Goal: Information Seeking & Learning: Find specific fact

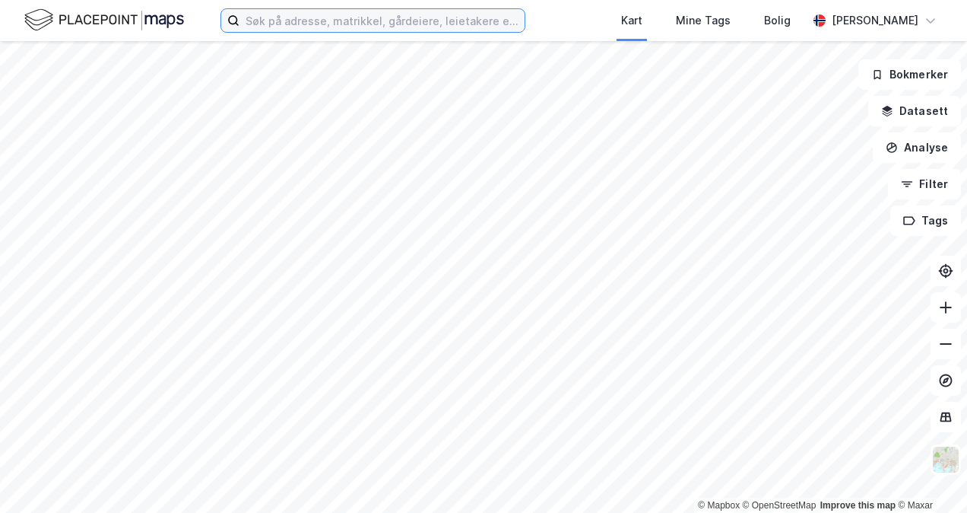
click at [316, 20] on input at bounding box center [382, 20] width 285 height 23
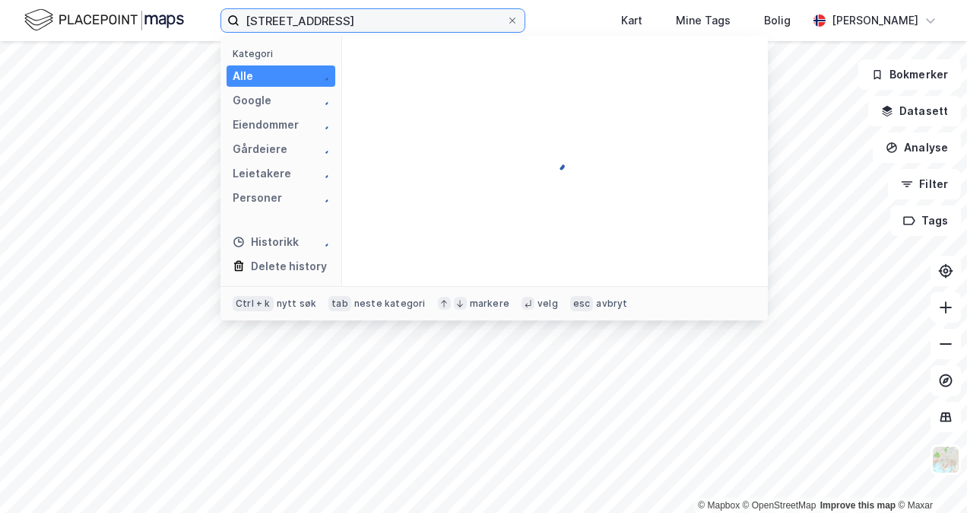
type input "[STREET_ADDRESS]"
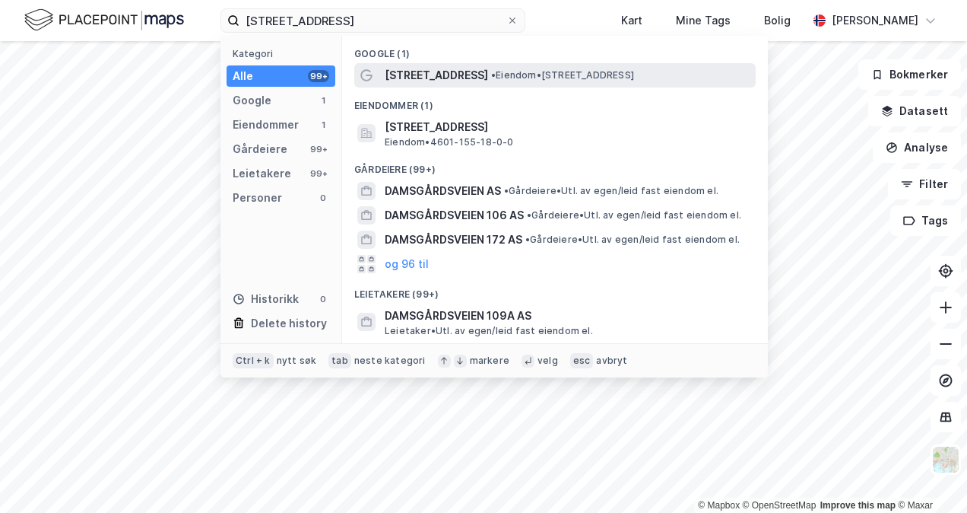
click at [436, 75] on span "[STREET_ADDRESS]" at bounding box center [436, 75] width 103 height 18
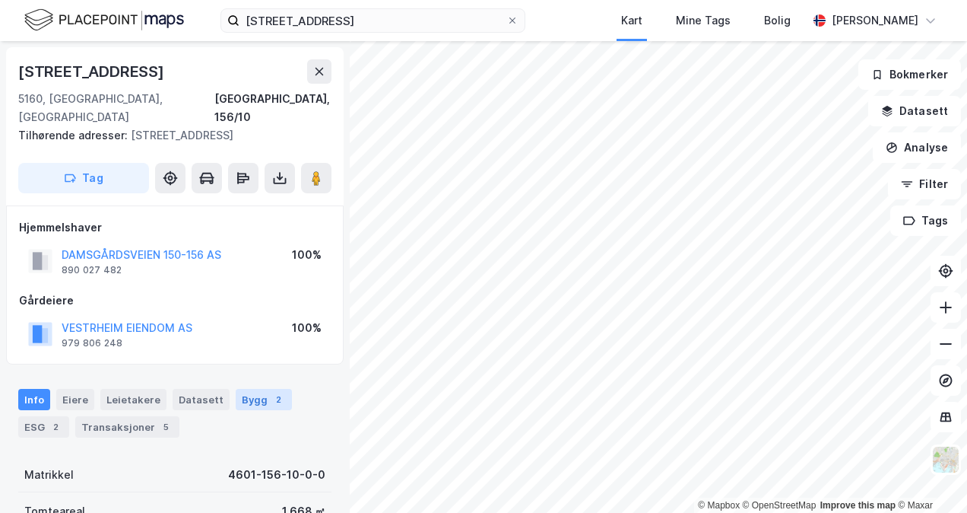
click at [239, 389] on div "Bygg 2" at bounding box center [264, 399] width 56 height 21
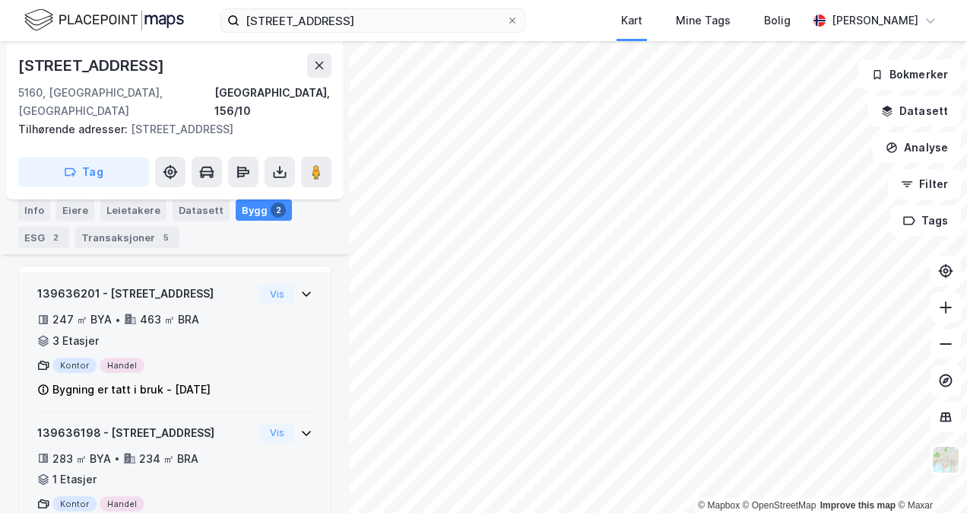
scroll to position [244, 0]
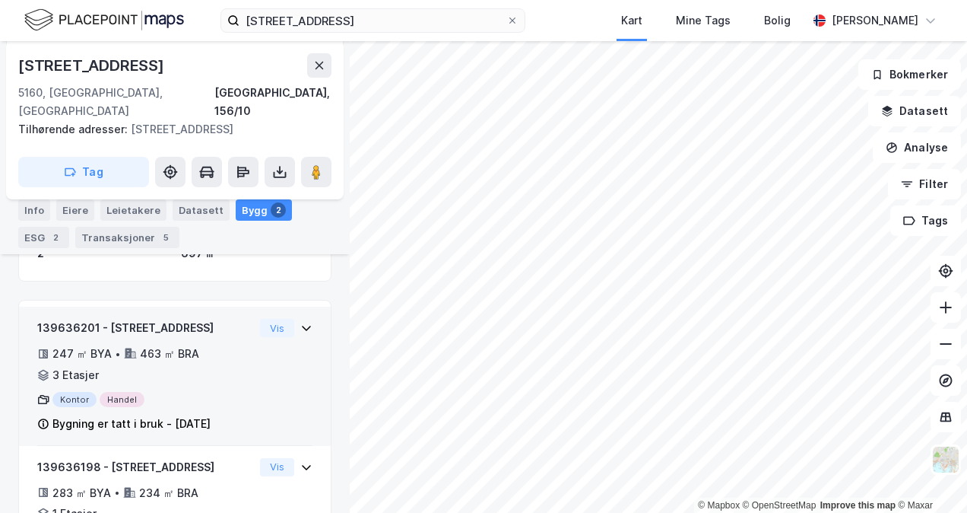
click at [200, 319] on div "139636201 - [STREET_ADDRESS]" at bounding box center [145, 328] width 217 height 18
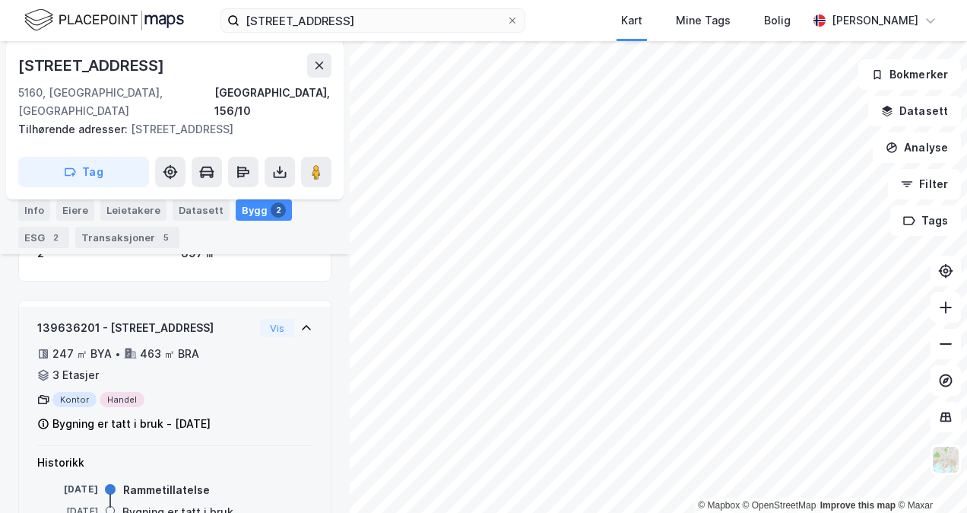
click at [200, 319] on div "139636201 - [STREET_ADDRESS]" at bounding box center [145, 328] width 217 height 18
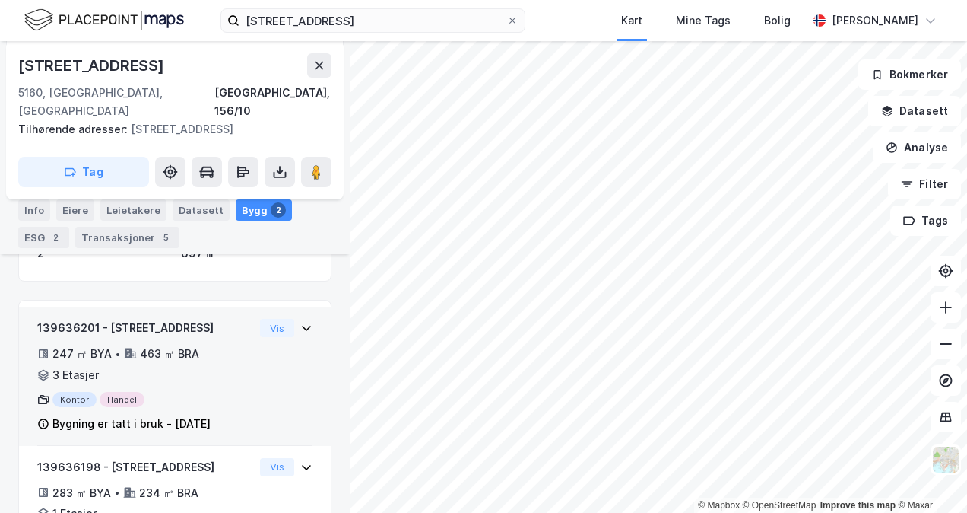
scroll to position [320, 0]
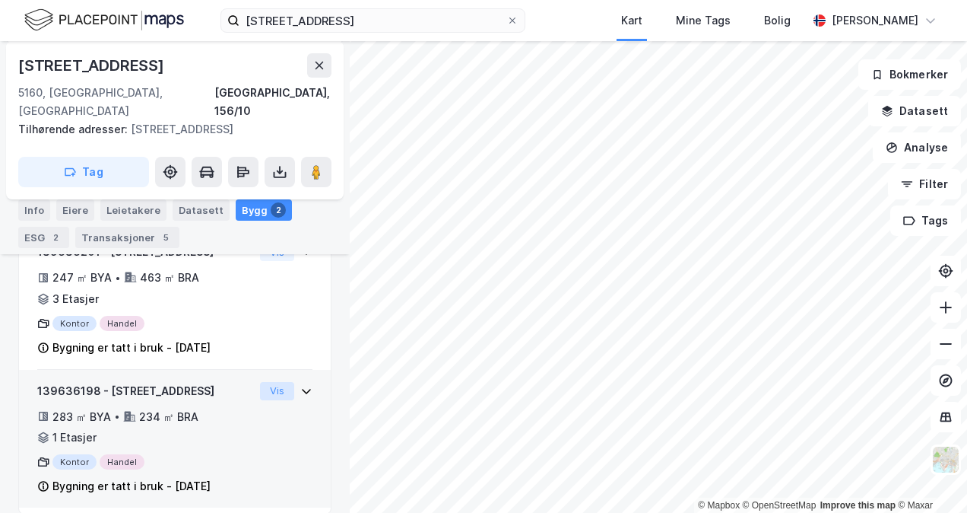
click at [270, 382] on button "Vis" at bounding box center [277, 391] width 34 height 18
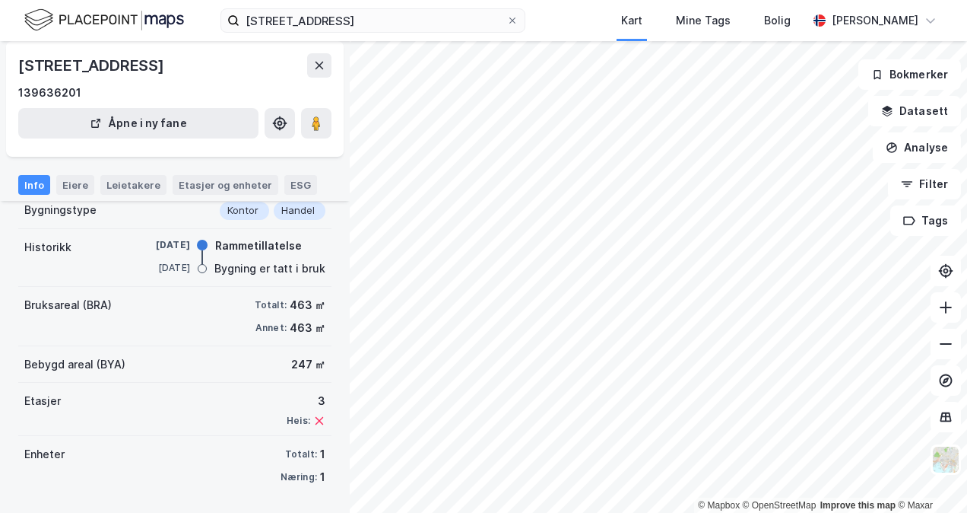
scroll to position [43, 0]
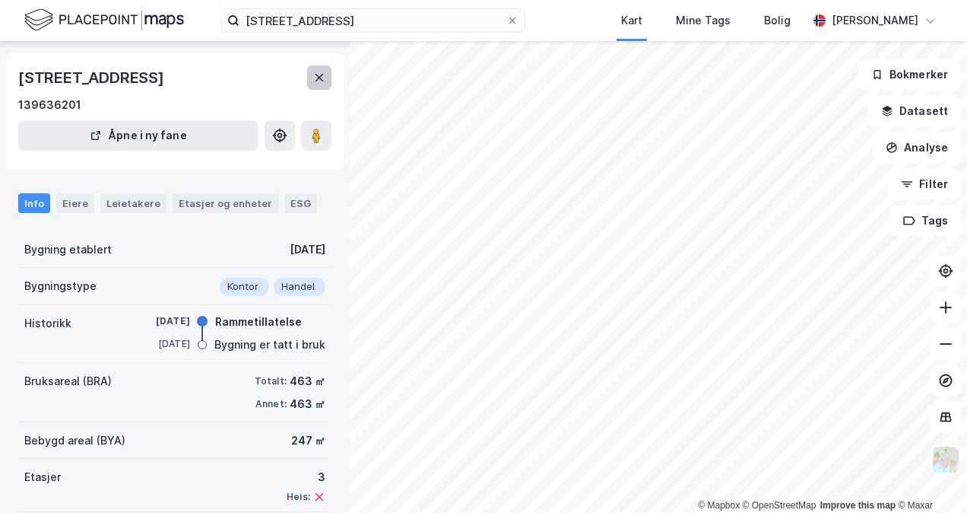
drag, startPoint x: 26, startPoint y: 75, endPoint x: 310, endPoint y: 87, distance: 284.7
click at [310, 87] on div "[STREET_ADDRESS] 139636201 [GEOGRAPHIC_DATA] i ny fane" at bounding box center [175, 111] width 338 height 116
copy div "[STREET_ADDRESS]"
